Goal: Check status: Check status

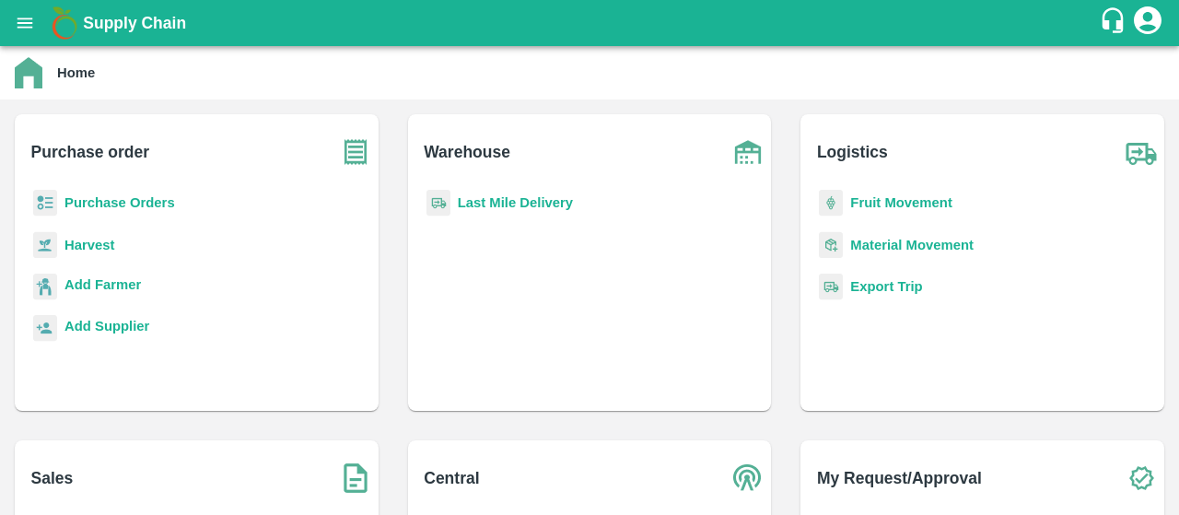
click at [116, 192] on p "Purchase Orders" at bounding box center [119, 202] width 111 height 20
click at [100, 196] on b "Purchase Orders" at bounding box center [119, 202] width 111 height 15
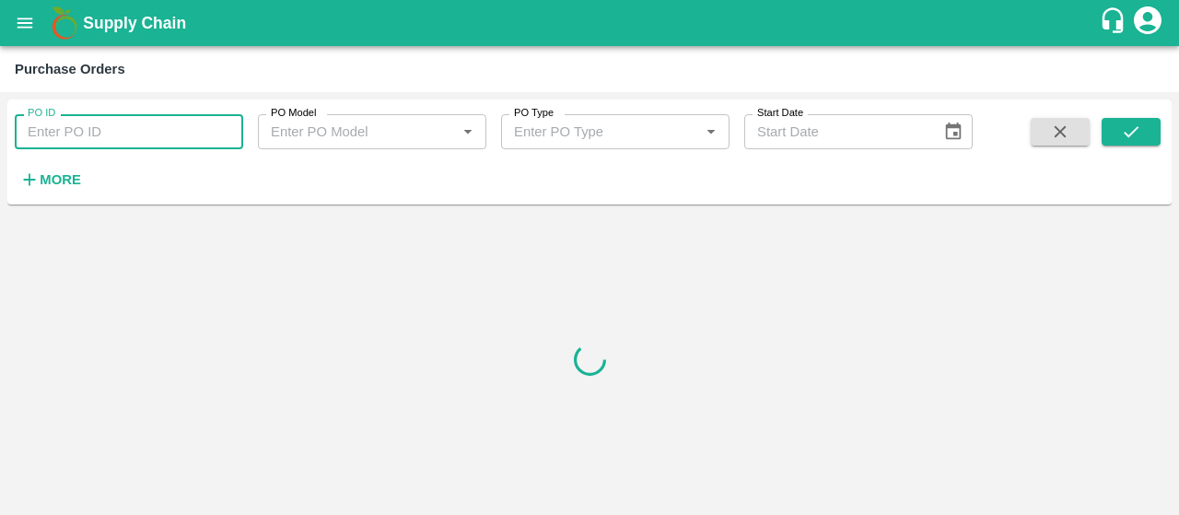
click at [169, 126] on input "PO ID" at bounding box center [129, 131] width 228 height 35
paste input "174448"
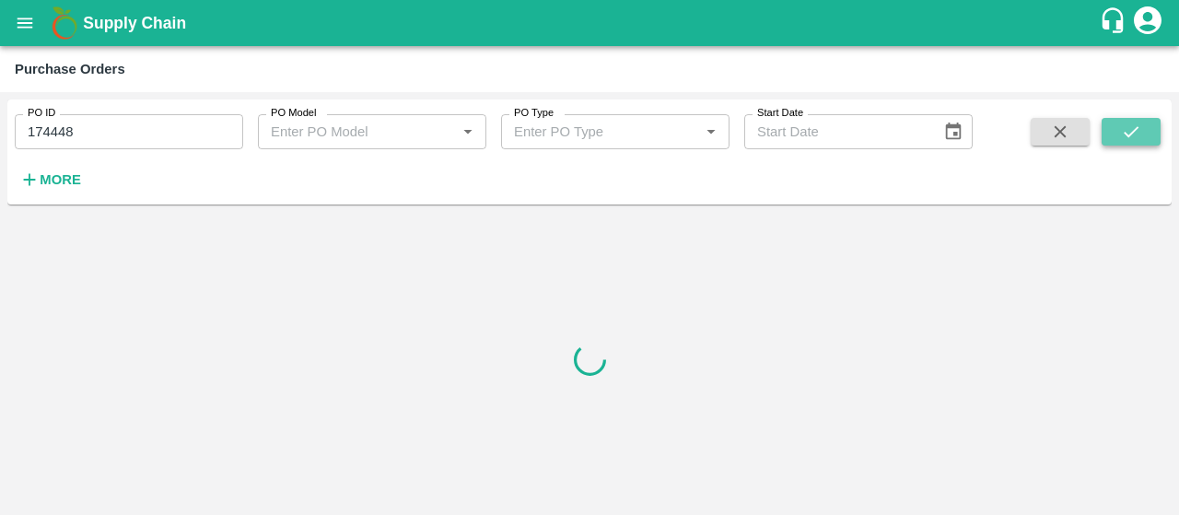
click at [1136, 123] on icon "submit" at bounding box center [1131, 132] width 20 height 20
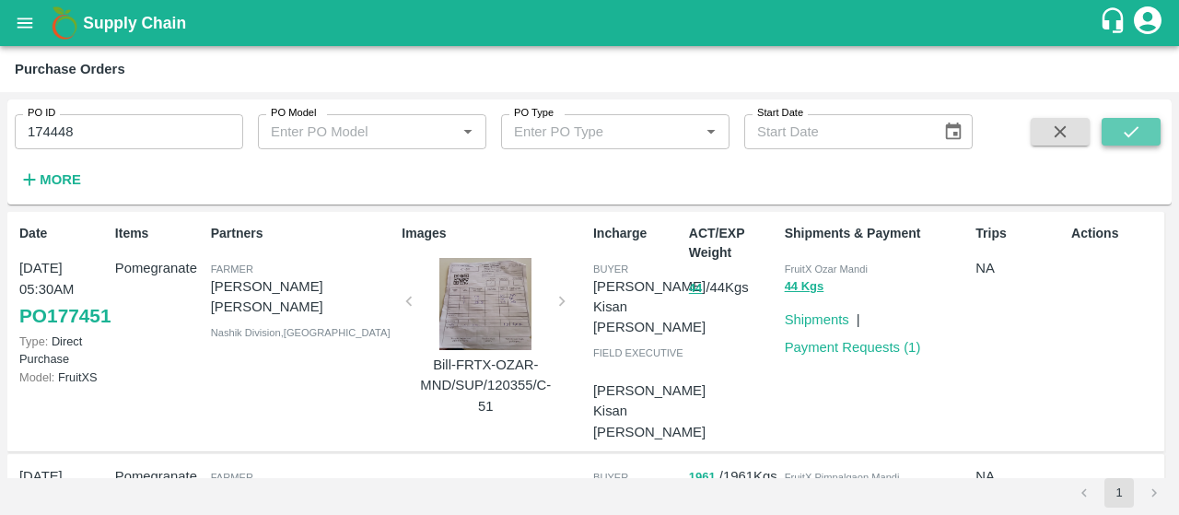
click at [1117, 142] on button "submit" at bounding box center [1130, 132] width 59 height 28
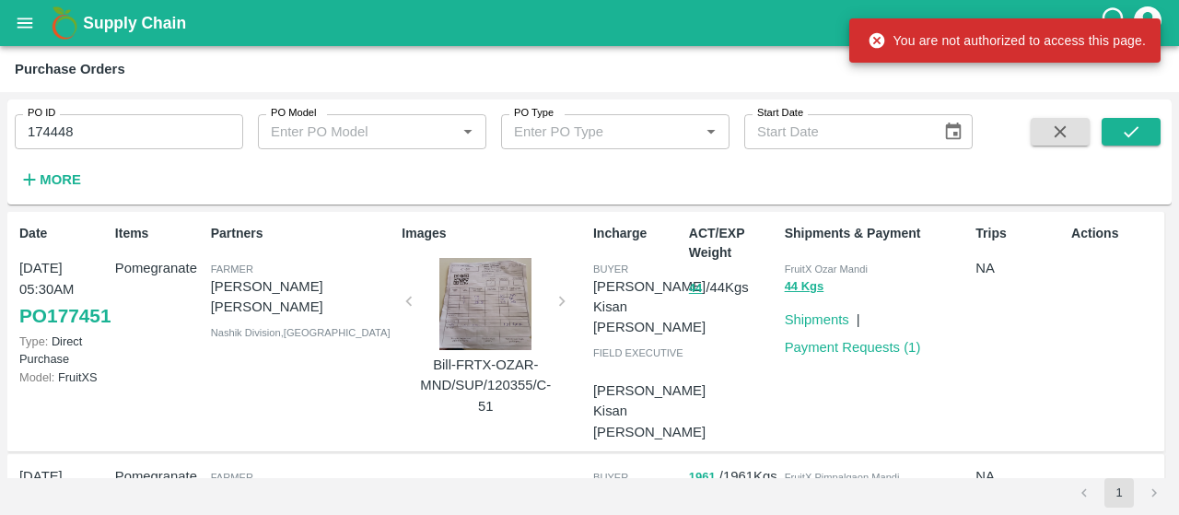
click at [160, 99] on div "PO ID 174448 PO ID" at bounding box center [121, 124] width 243 height 50
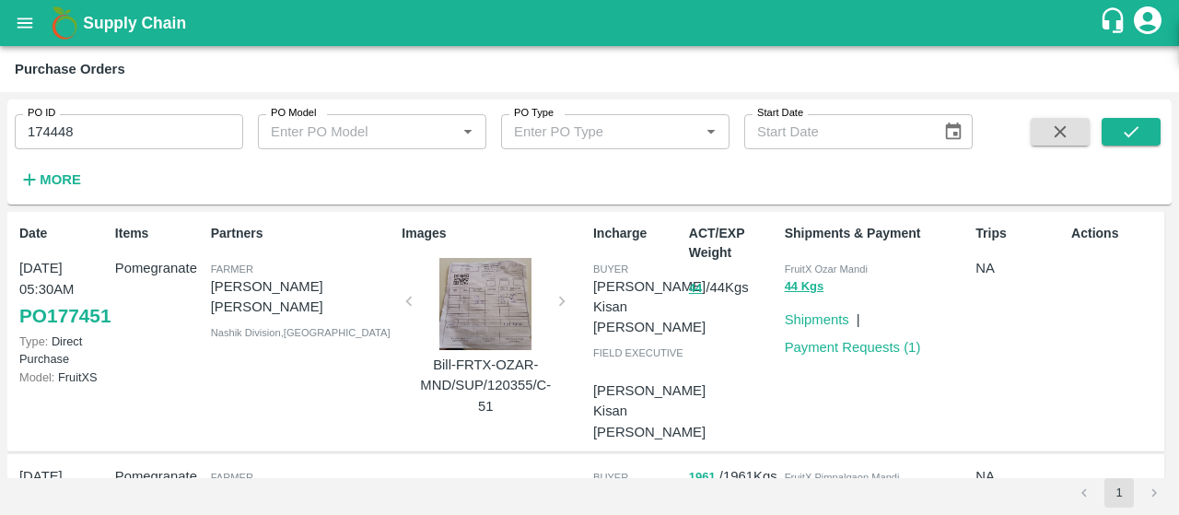
drag, startPoint x: 159, startPoint y: 135, endPoint x: 0, endPoint y: 132, distance: 159.4
click at [0, 132] on div "PO ID 174448 PO ID PO Model PO Model   * PO Type PO Type   * Start Date Start D…" at bounding box center [589, 303] width 1179 height 423
click at [1107, 130] on button "submit" at bounding box center [1130, 132] width 59 height 28
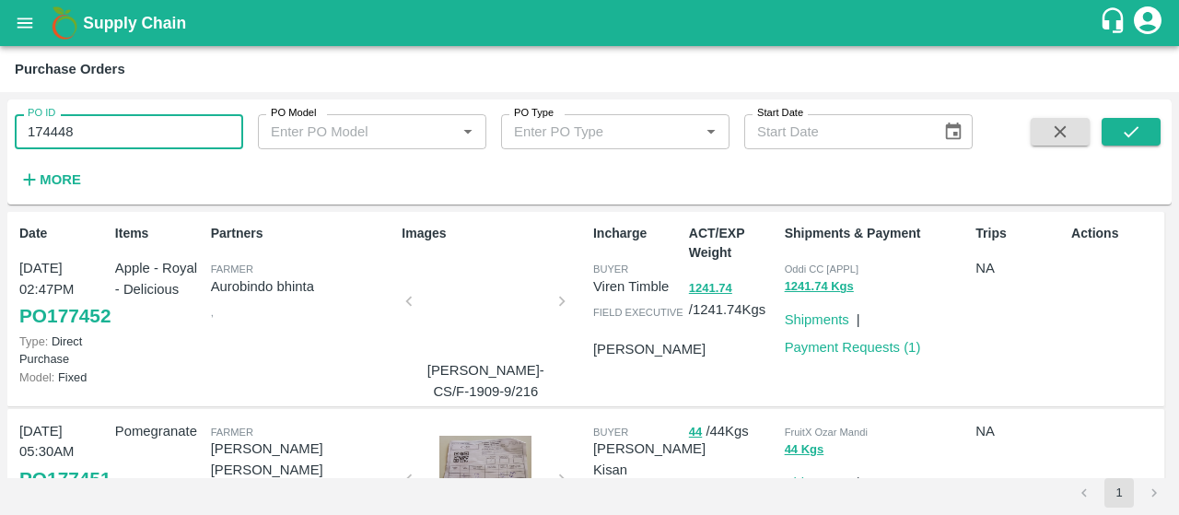
click at [164, 126] on input "174448" at bounding box center [129, 131] width 228 height 35
type input "1"
paste input "text"
type input "174448"
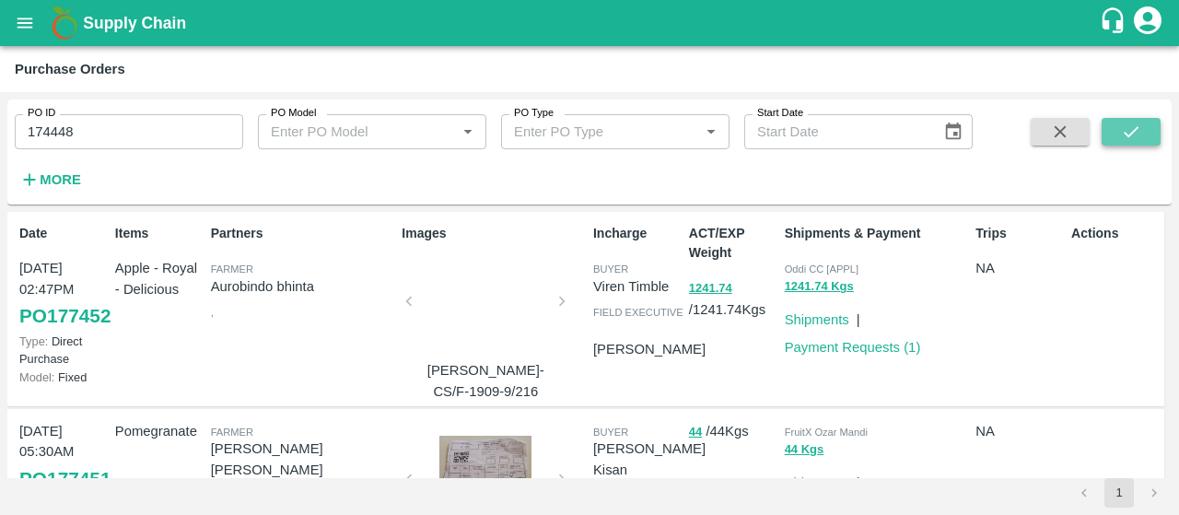
click at [1131, 126] on icon "submit" at bounding box center [1131, 132] width 20 height 20
